Goal: Transaction & Acquisition: Book appointment/travel/reservation

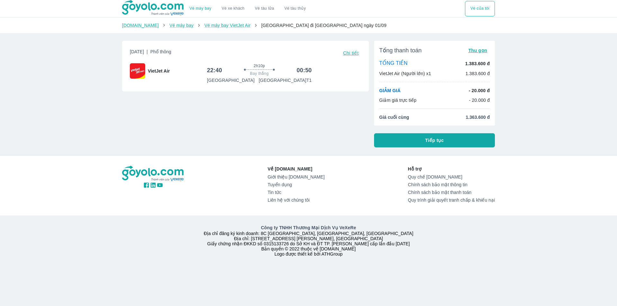
click at [466, 95] on div "GIẢM GIÁ - 20.000 đ Giảm giá trực tiếp - 20.000 đ" at bounding box center [434, 95] width 111 height 16
click at [468, 94] on div "GIẢM GIÁ - 20.000 đ Giảm giá trực tiếp - 20.000 đ" at bounding box center [434, 95] width 111 height 16
click at [424, 142] on button "Tiếp tục" at bounding box center [434, 140] width 121 height 14
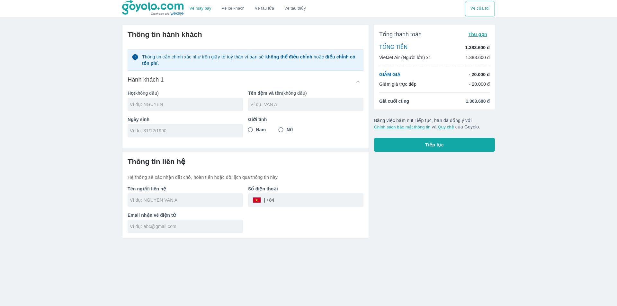
click at [207, 105] on input "text" at bounding box center [186, 104] width 113 height 6
click at [208, 125] on div "Ngày sinh" at bounding box center [182, 124] width 121 height 26
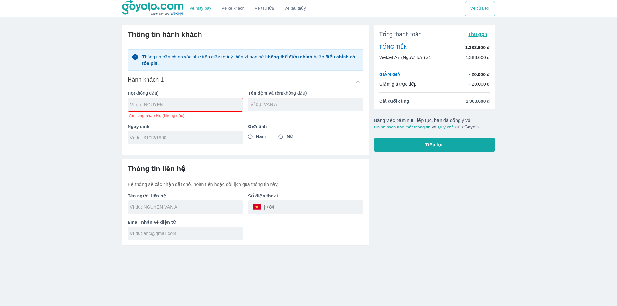
click at [208, 130] on p "Ngày sinh" at bounding box center [185, 126] width 115 height 6
click at [207, 139] on input "tel" at bounding box center [183, 138] width 107 height 6
click at [248, 104] on div at bounding box center [305, 104] width 115 height 13
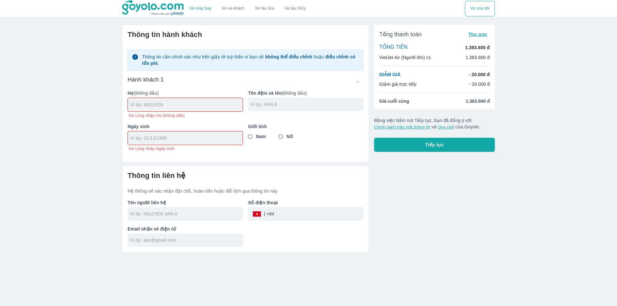
click at [302, 5] on button "Vé tàu thủy" at bounding box center [295, 8] width 32 height 15
